Goal: Transaction & Acquisition: Purchase product/service

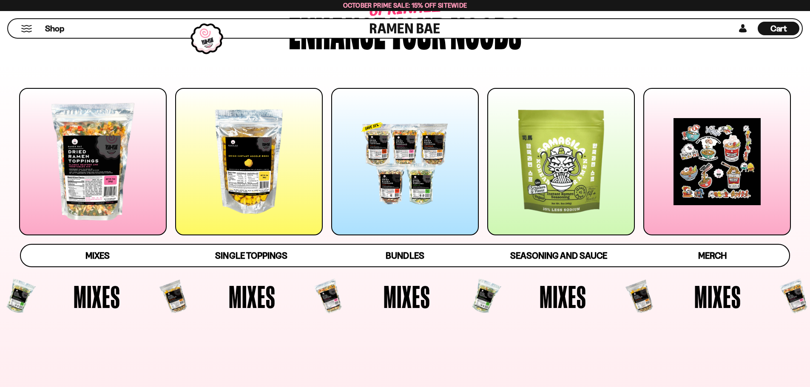
scroll to position [213, 0]
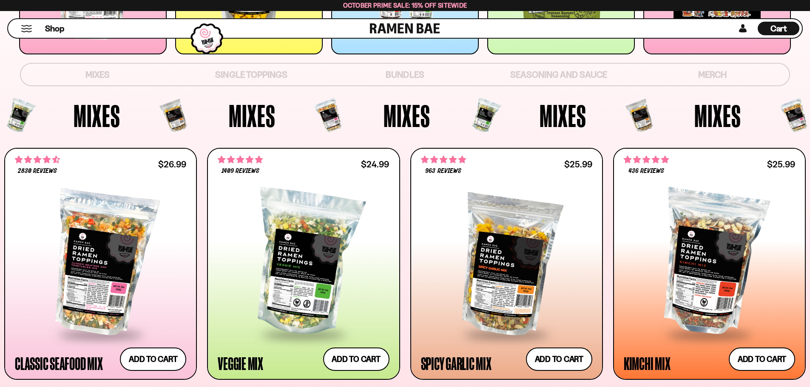
scroll to position [383, 0]
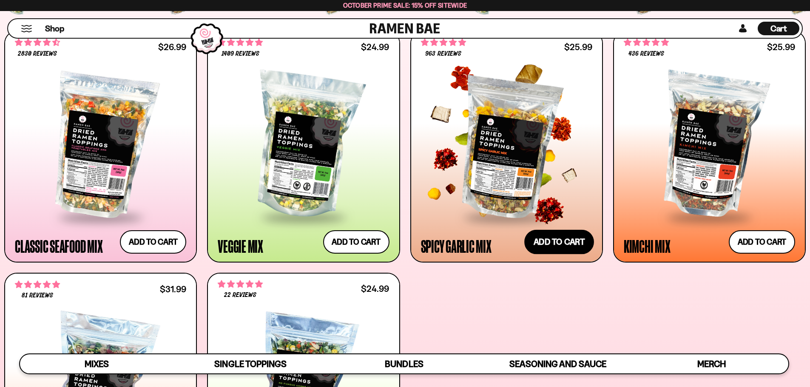
click at [556, 238] on button "Add to cart Add ― Regular price $25.99 Regular price Sale price $25.99 Unit pri…" at bounding box center [559, 242] width 70 height 25
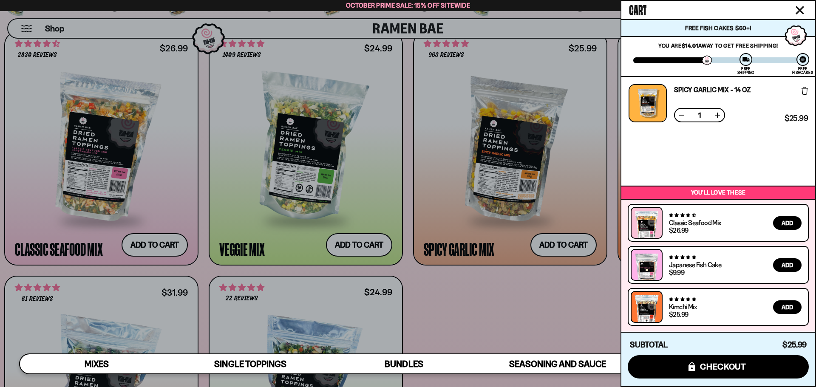
click at [538, 309] on div at bounding box center [408, 193] width 816 height 387
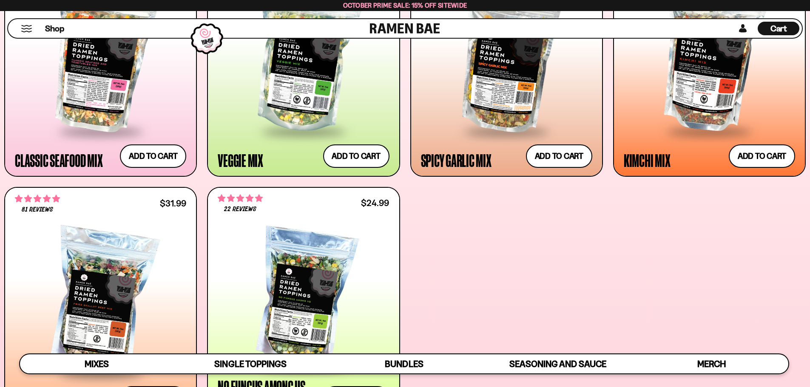
scroll to position [595, 0]
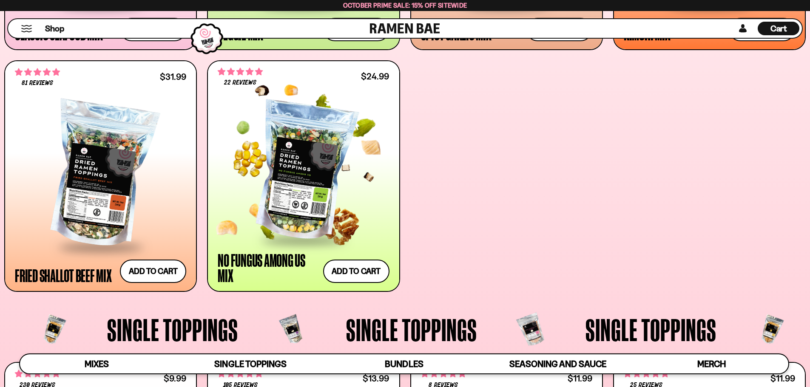
click at [296, 170] on div at bounding box center [303, 171] width 171 height 136
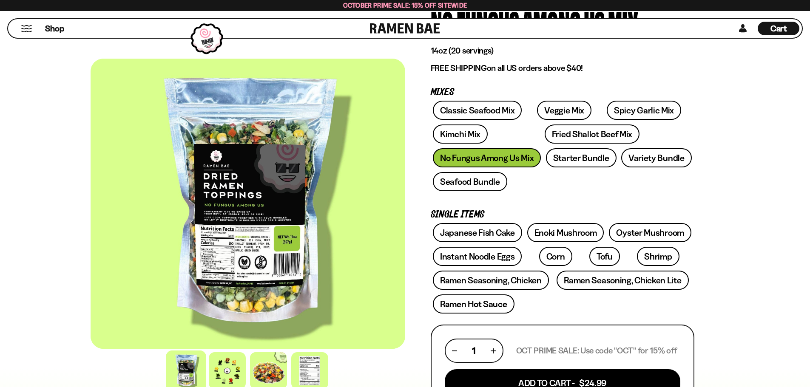
scroll to position [85, 0]
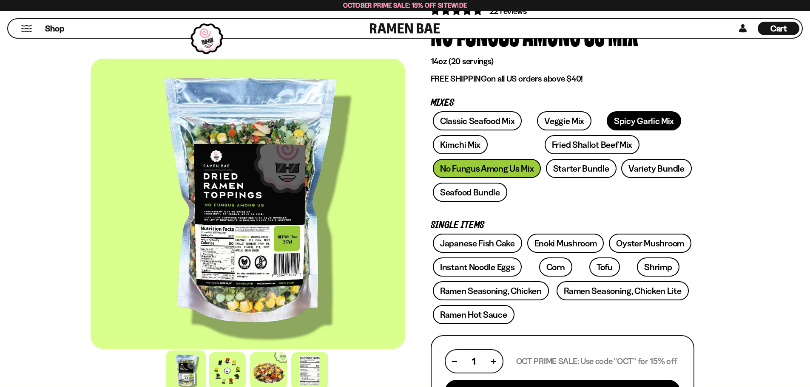
click at [623, 121] on link "Spicy Garlic Mix" at bounding box center [644, 120] width 74 height 19
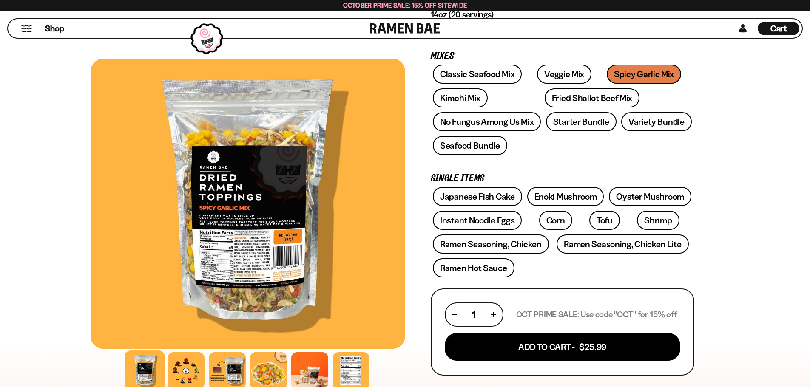
scroll to position [128, 0]
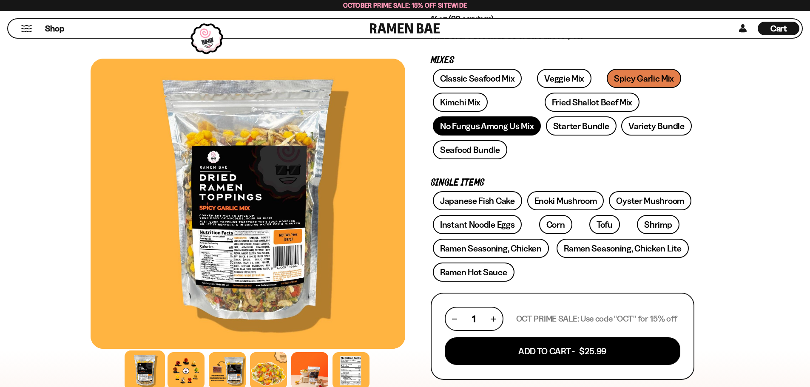
click at [502, 126] on link "No Fungus Among Us Mix" at bounding box center [487, 125] width 108 height 19
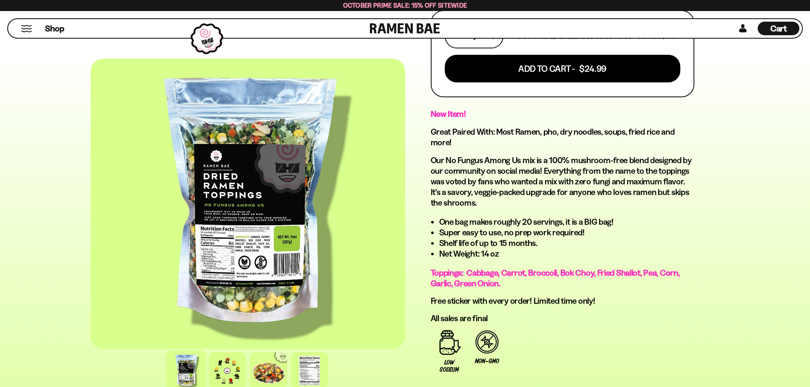
scroll to position [425, 0]
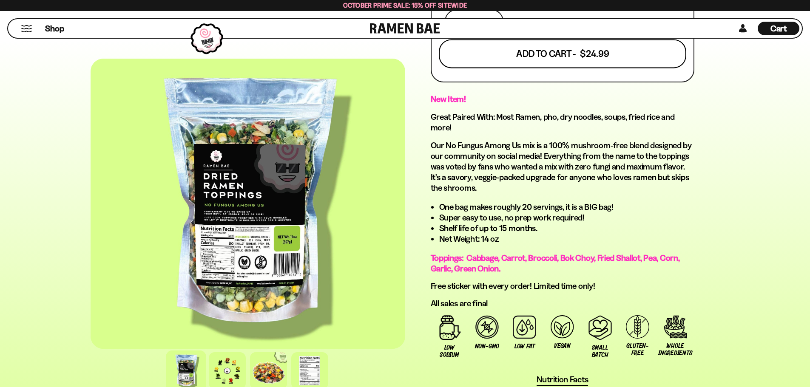
click at [579, 55] on button "Add To Cart - $24.99" at bounding box center [562, 54] width 247 height 29
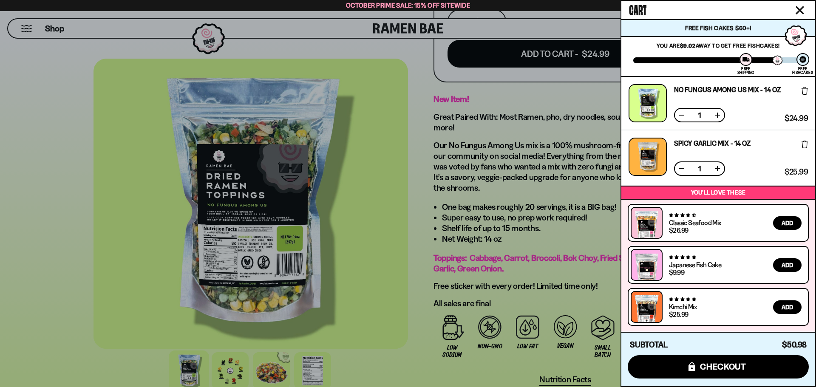
click at [805, 146] on icon at bounding box center [805, 145] width 6 height 8
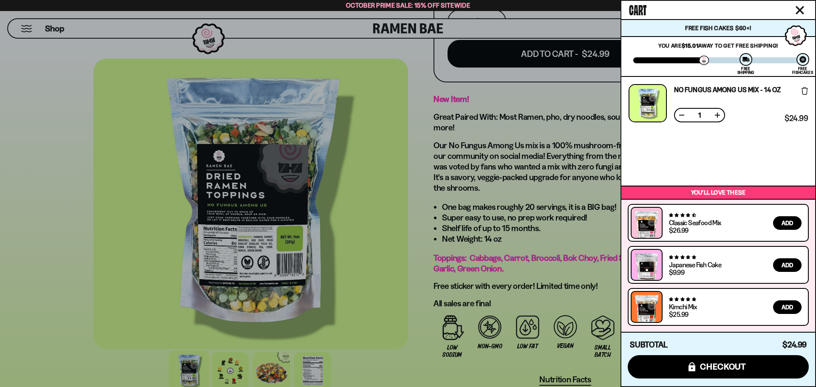
click at [360, 91] on div at bounding box center [408, 193] width 816 height 387
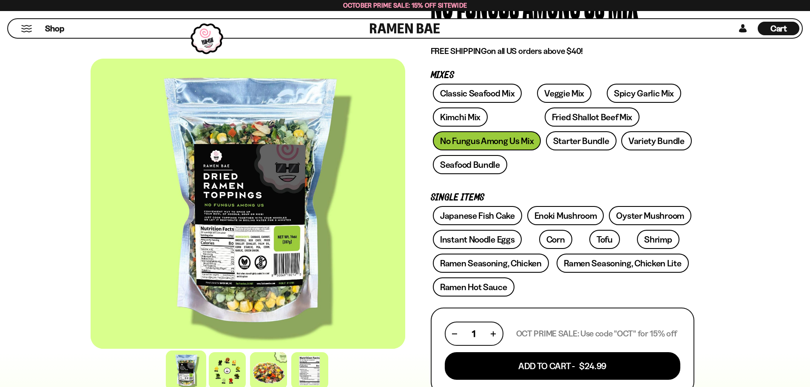
scroll to position [128, 0]
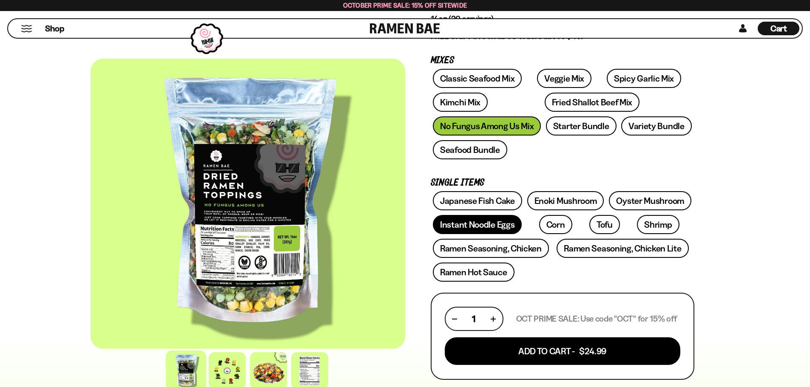
click at [478, 226] on link "Instant Noodle Eggs" at bounding box center [477, 224] width 89 height 19
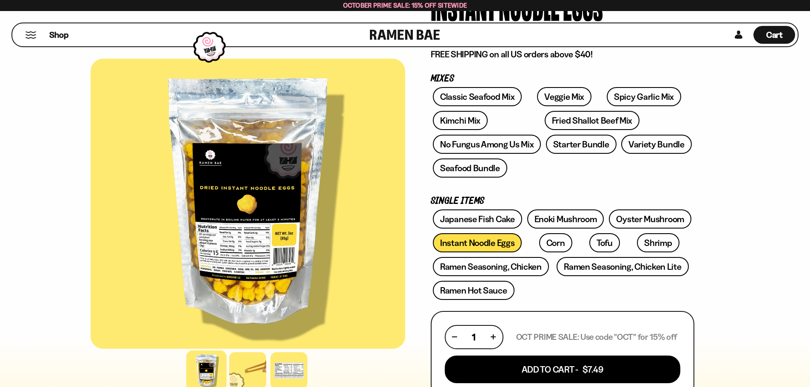
scroll to position [170, 0]
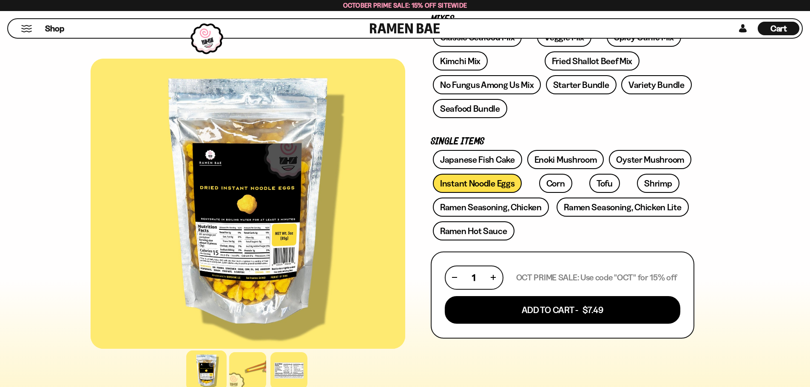
click at [494, 276] on button "button" at bounding box center [493, 277] width 5 height 5
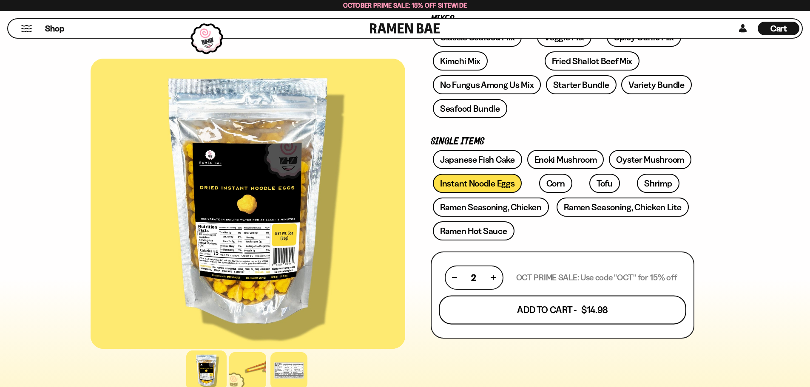
click at [548, 313] on button "Add To Cart - $14.98" at bounding box center [562, 309] width 247 height 29
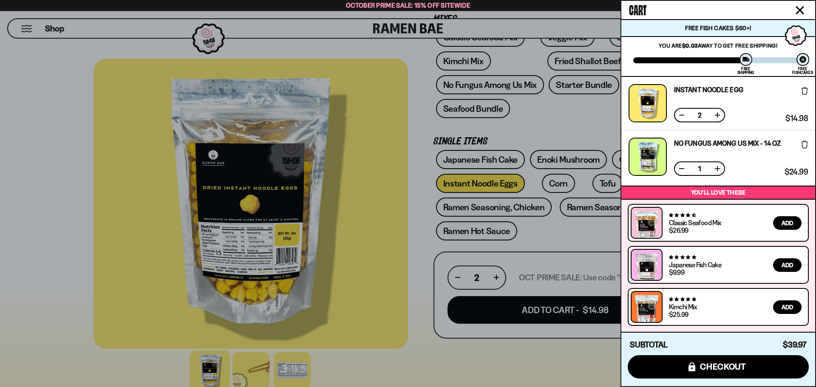
click at [466, 233] on div at bounding box center [408, 193] width 816 height 387
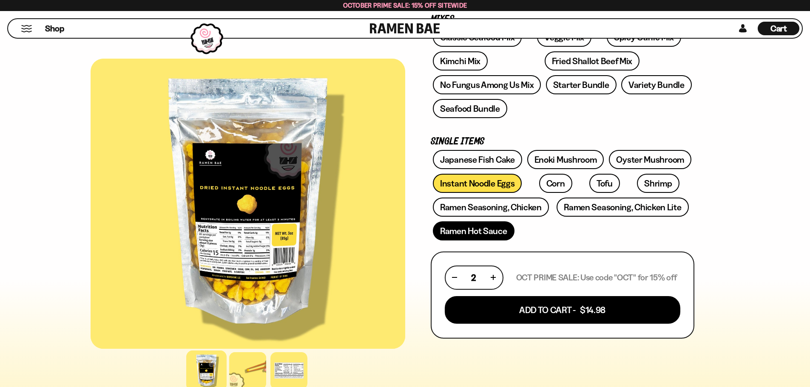
click at [466, 233] on link "Ramen Hot Sauce" at bounding box center [474, 230] width 82 height 19
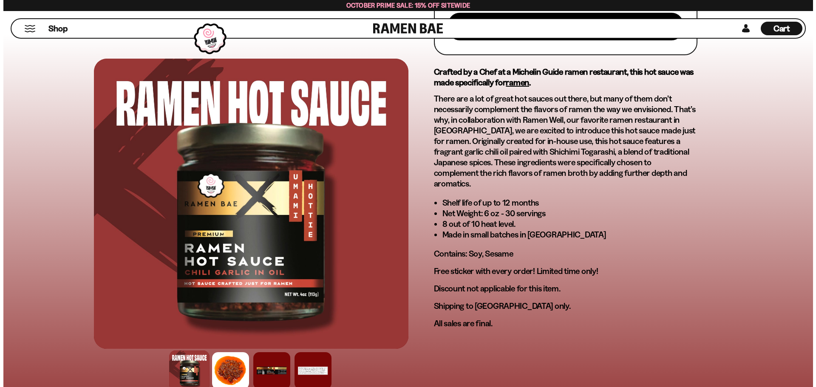
scroll to position [383, 0]
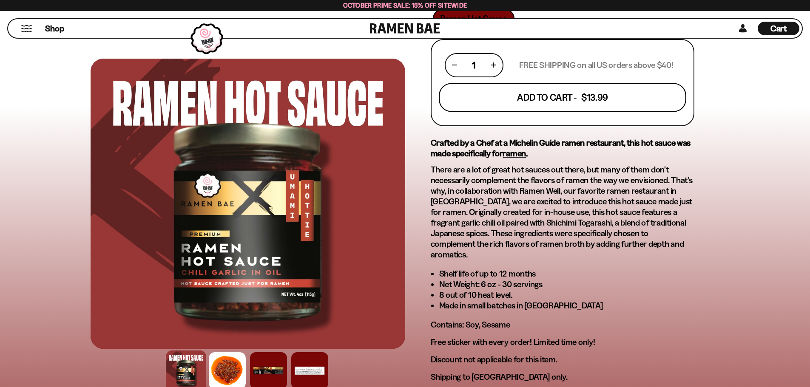
click at [524, 100] on button "Add To Cart - $13.99" at bounding box center [562, 97] width 247 height 29
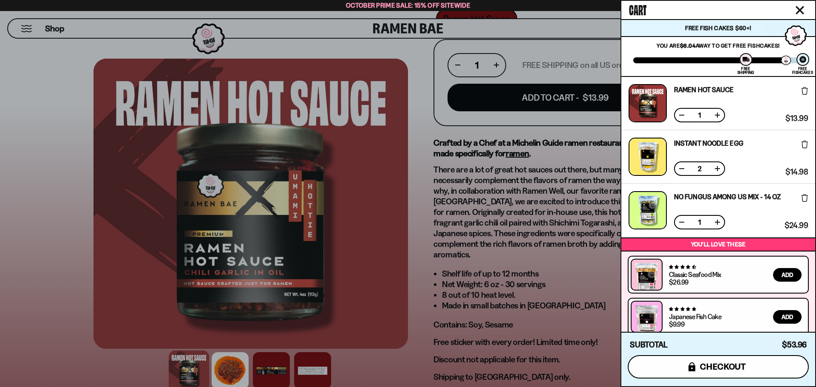
click at [725, 369] on span "checkout" at bounding box center [723, 366] width 46 height 9
